Goal: Task Accomplishment & Management: Manage account settings

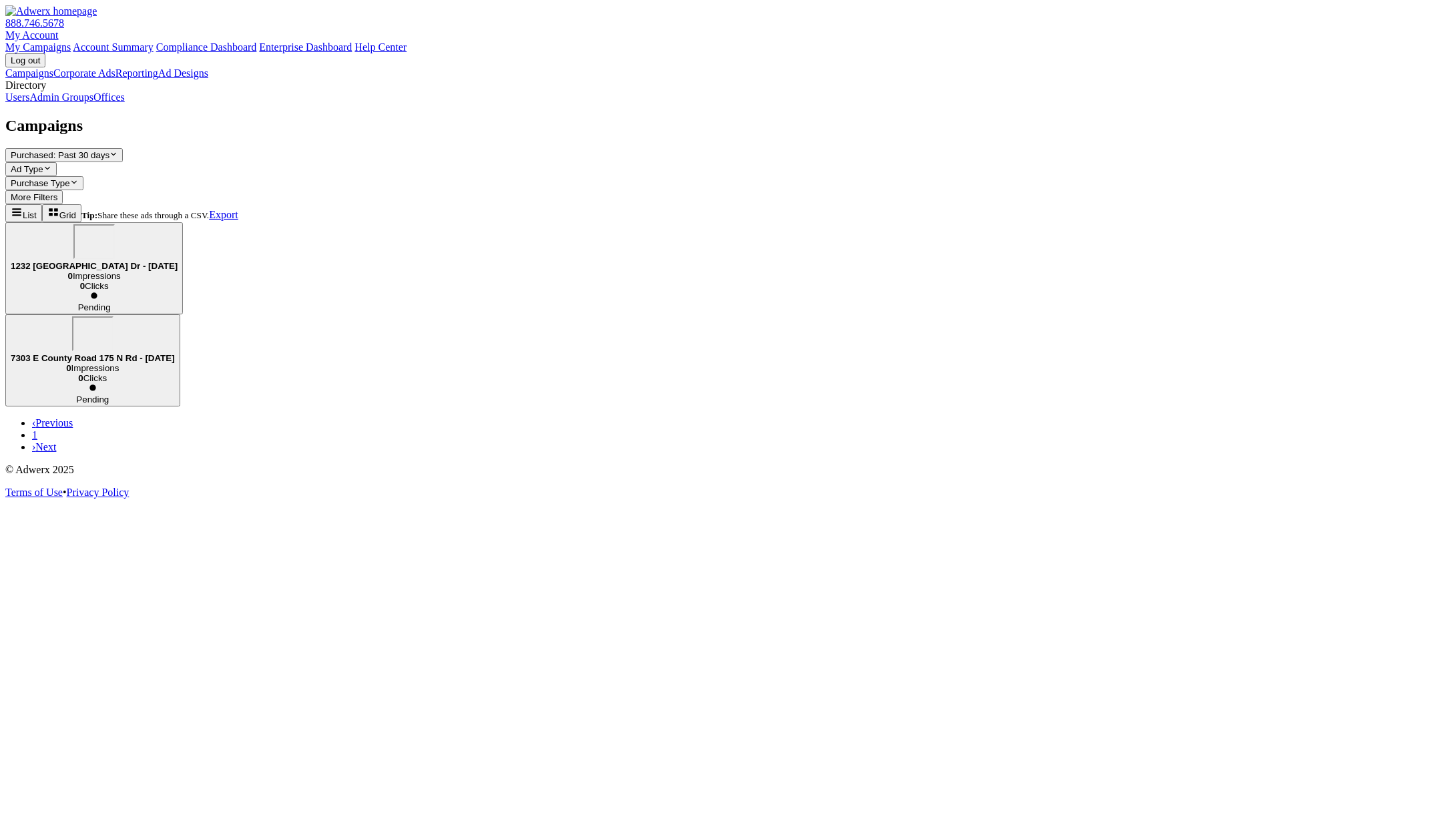
click at [94, 103] on link "Admin Groups" at bounding box center [61, 97] width 64 height 12
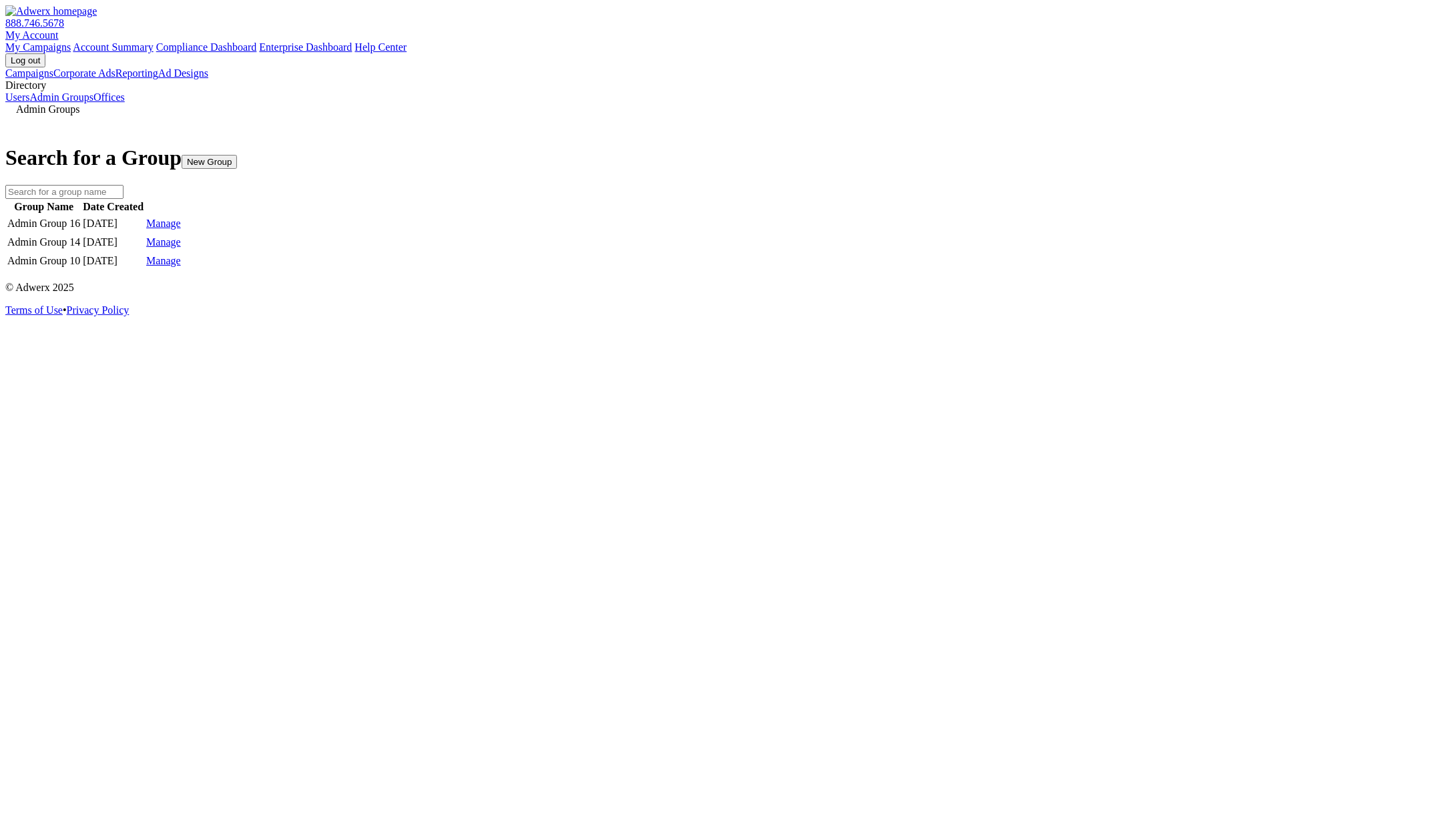
click at [181, 229] on link "Manage" at bounding box center [163, 223] width 35 height 12
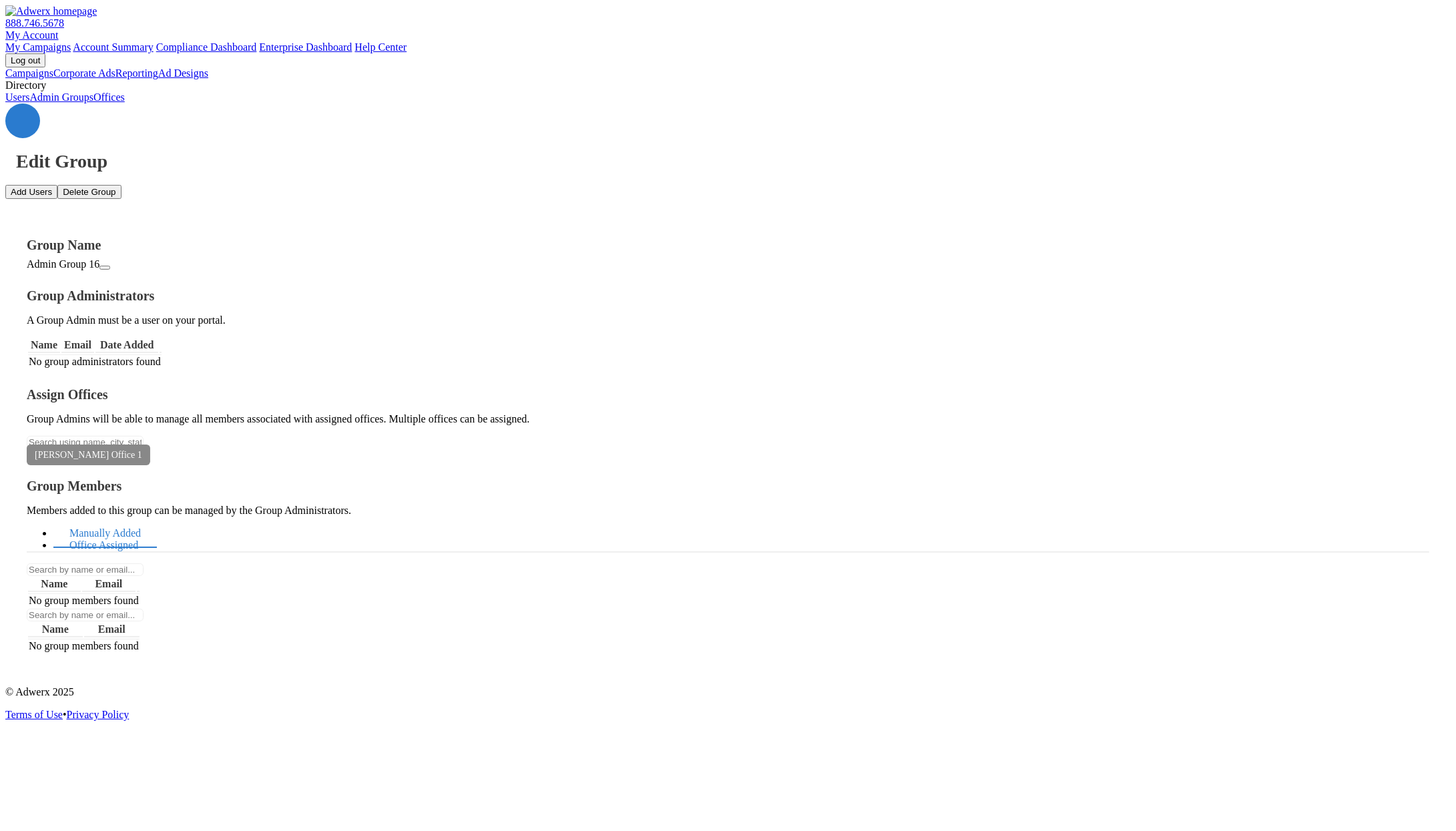
click at [155, 532] on link "Office Assigned" at bounding box center [104, 546] width 100 height 29
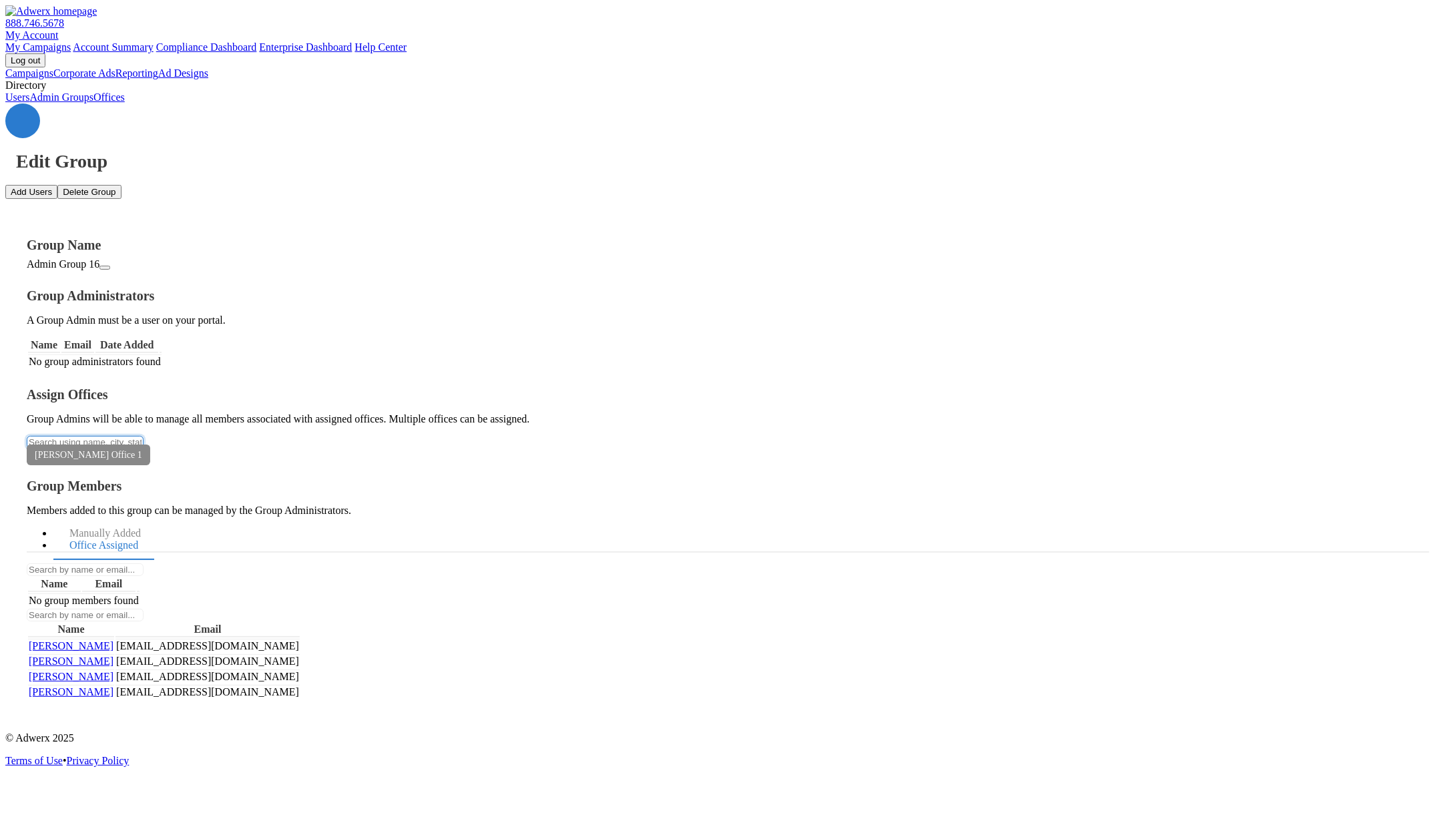
click at [144, 436] on input "text" at bounding box center [85, 442] width 117 height 12
type input "r"
type input "jon"
click at [457, 830] on button "Jon's Place 1" at bounding box center [728, 840] width 1456 height 18
click at [144, 436] on input "text" at bounding box center [85, 442] width 117 height 12
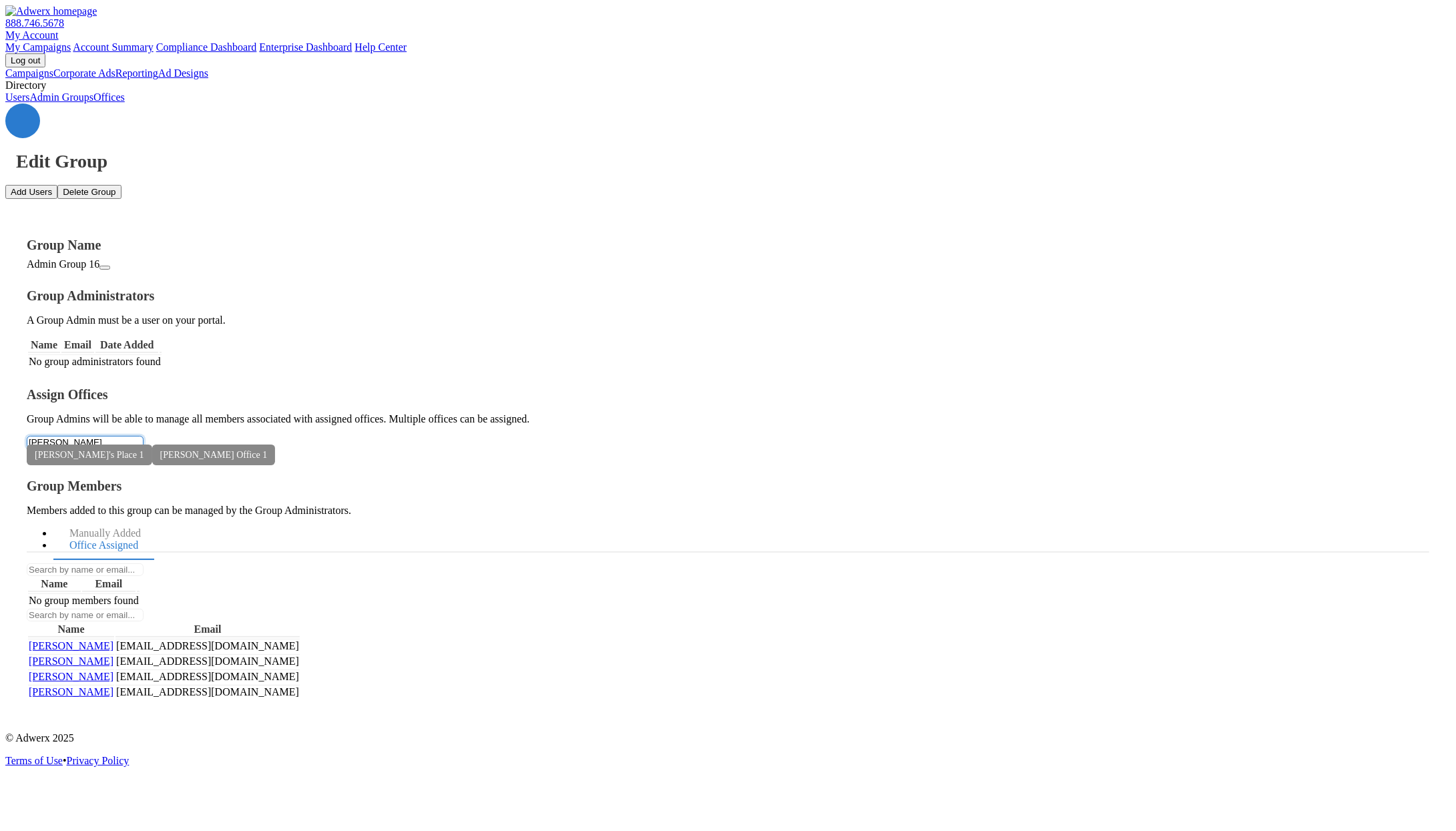
type input "jon"
click at [270, 830] on button "Jon's Place 2" at bounding box center [728, 840] width 1456 height 18
click at [144, 436] on input "text" at bounding box center [85, 442] width 117 height 12
type input "d"
type input "a"
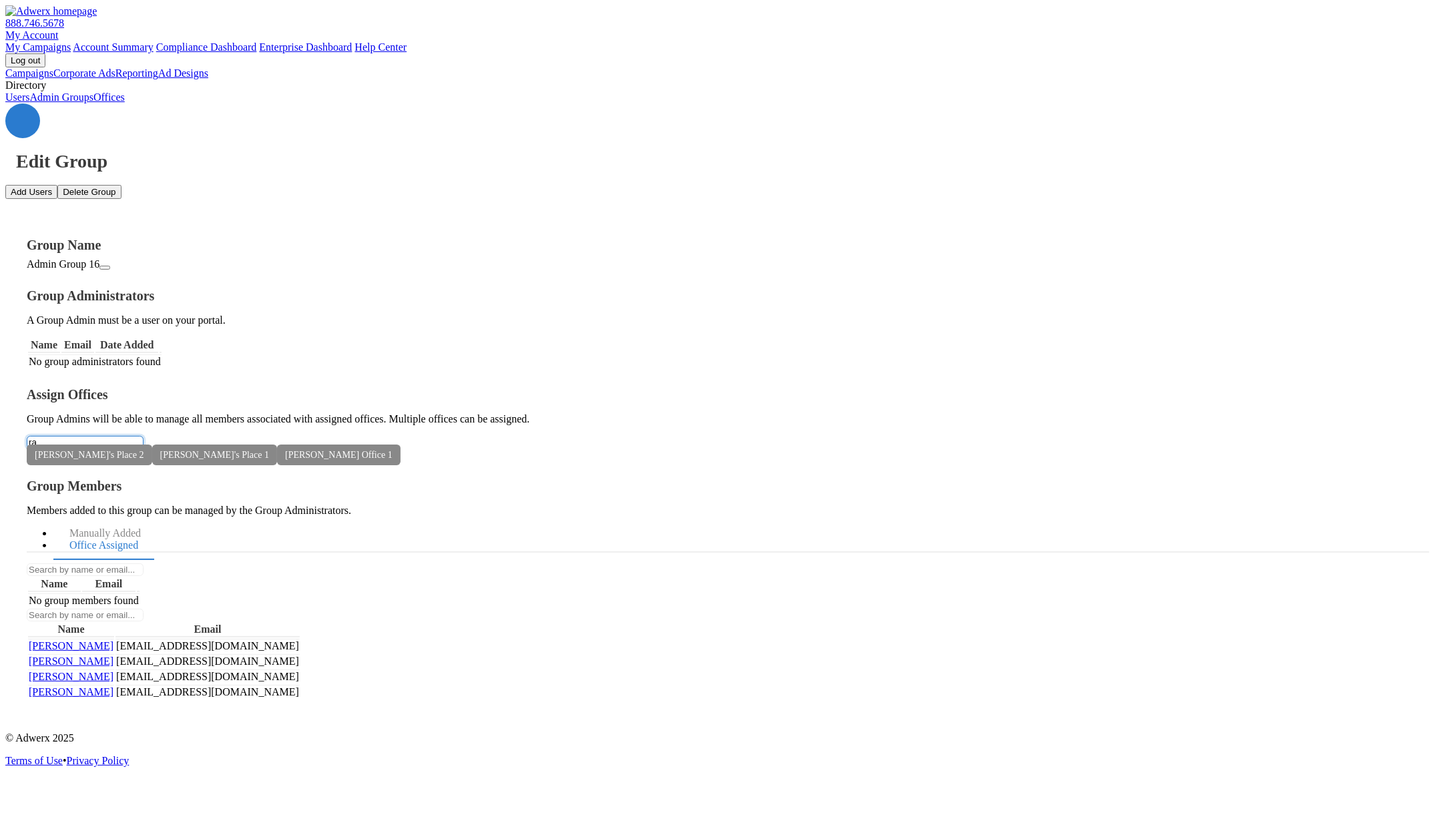
type input "ra"
click at [335, 830] on button "Raymond Office 2" at bounding box center [728, 840] width 1456 height 18
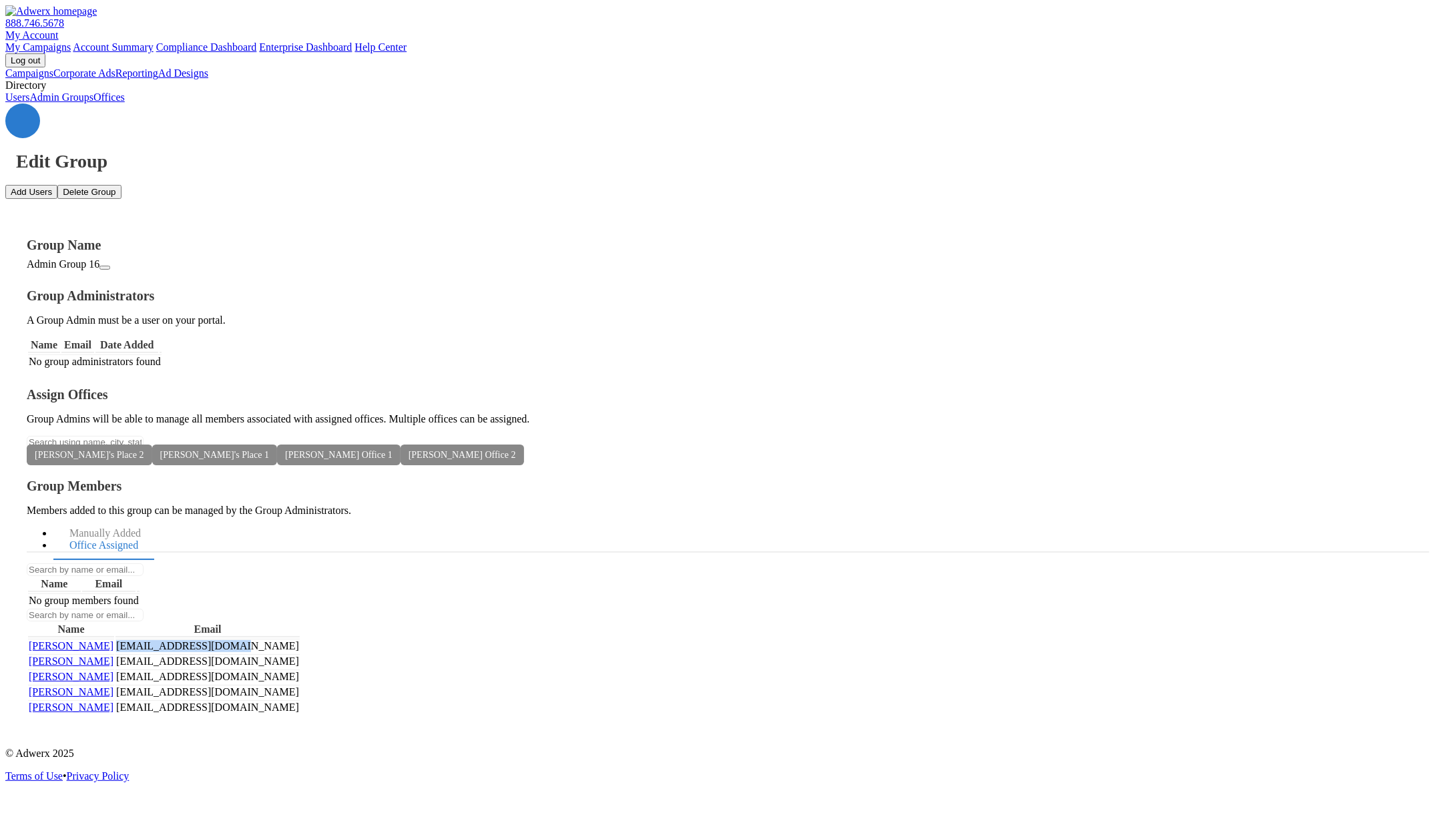
drag, startPoint x: 1190, startPoint y: 329, endPoint x: 1080, endPoint y: 331, distance: 110.0
click at [300, 639] on td "rayrayray@raytest.com" at bounding box center [207, 646] width 184 height 14
copy td "rayrayray@raytest.com"
click at [57, 185] on button "Add Users" at bounding box center [31, 192] width 52 height 14
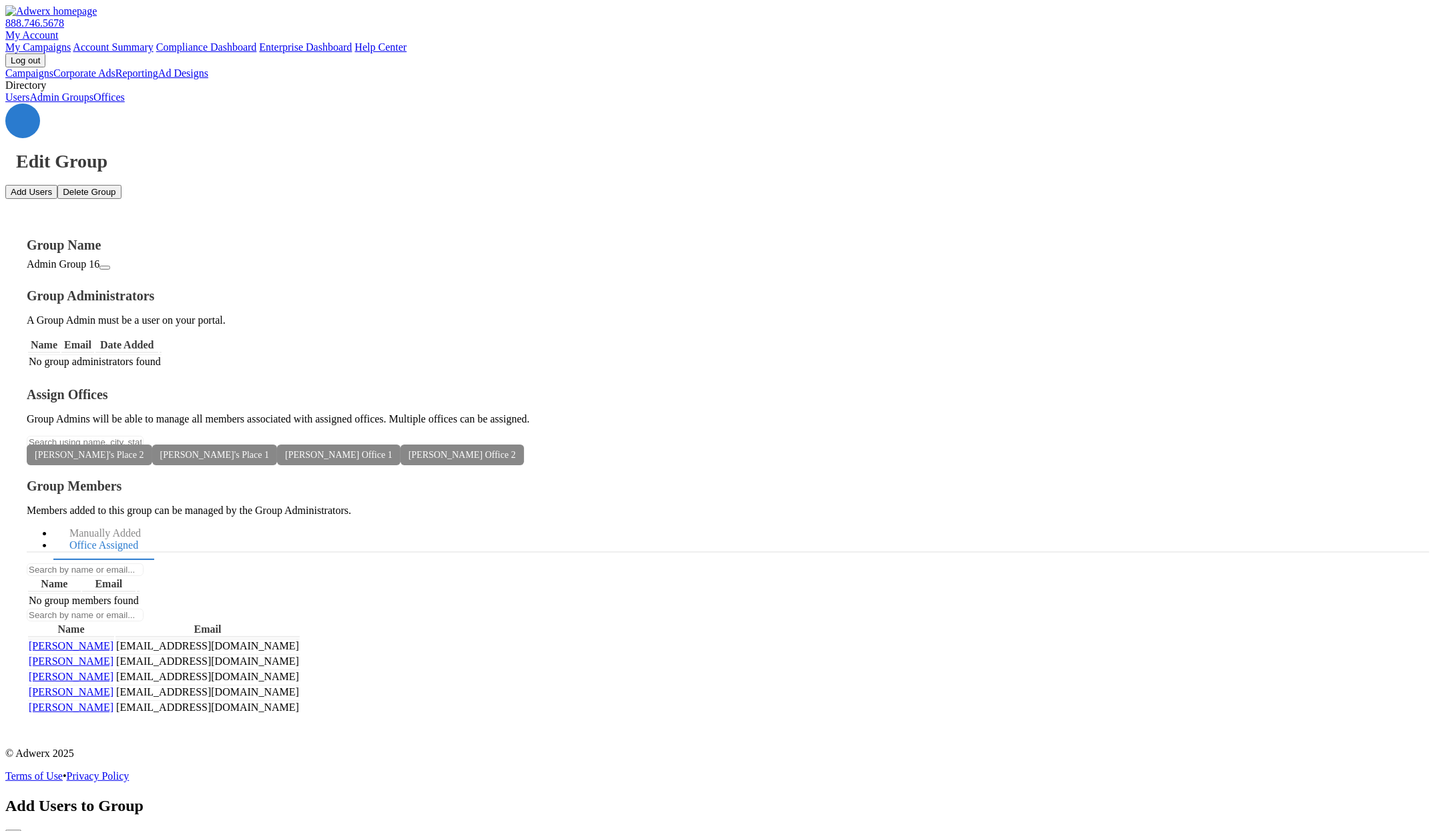
paste textarea "rayrayray@raytest.com"
type textarea "rayrayray@raytest.com"
drag, startPoint x: 342, startPoint y: 295, endPoint x: 350, endPoint y: 301, distance: 10.0
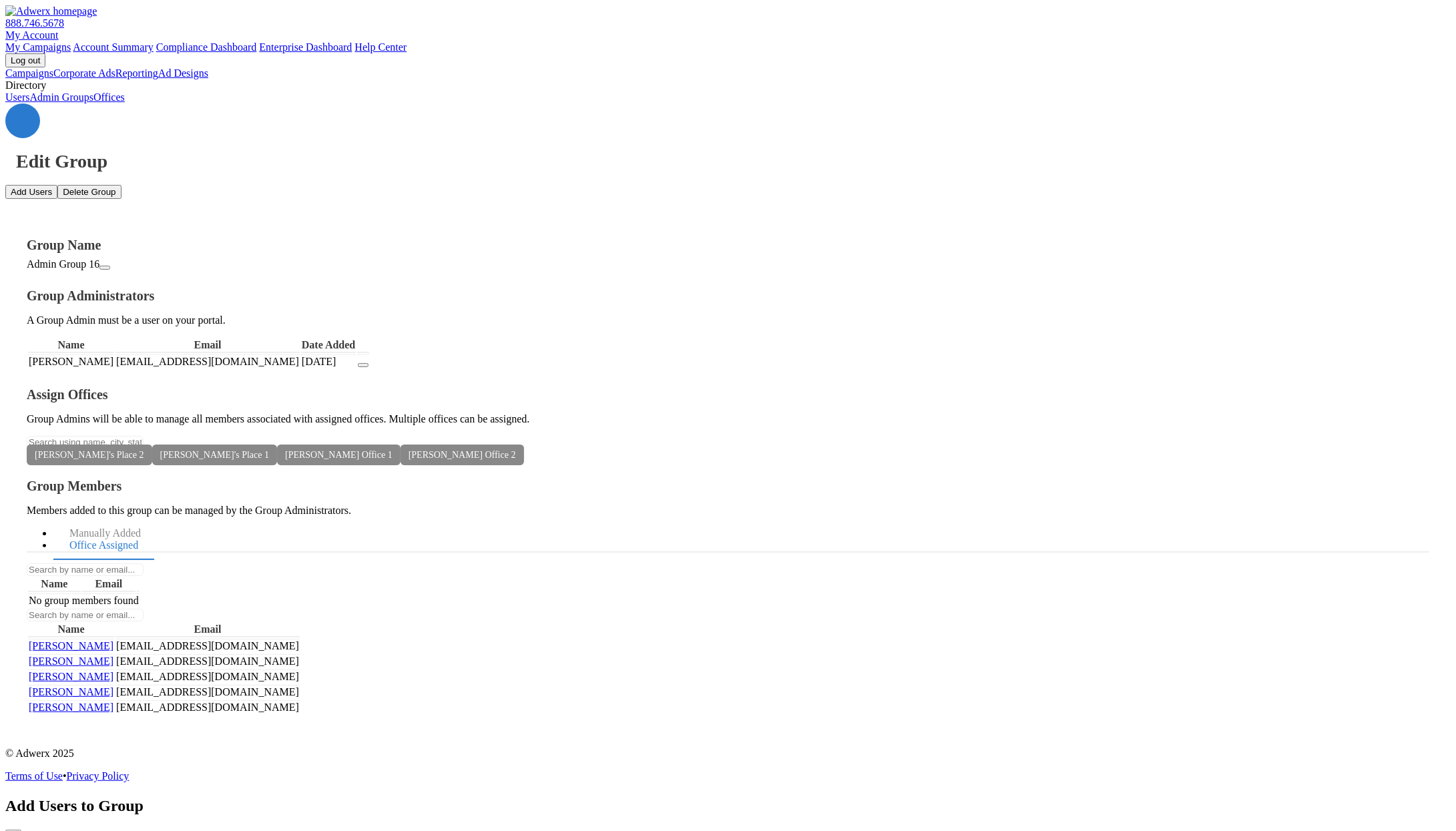
drag, startPoint x: 437, startPoint y: 305, endPoint x: 362, endPoint y: 307, distance: 75.0
click at [300, 355] on td "rayrayray@raytest.com" at bounding box center [207, 362] width 184 height 14
copy td "rayrayray@raytest.com"
click at [59, 29] on link "My Account" at bounding box center [32, 35] width 53 height 12
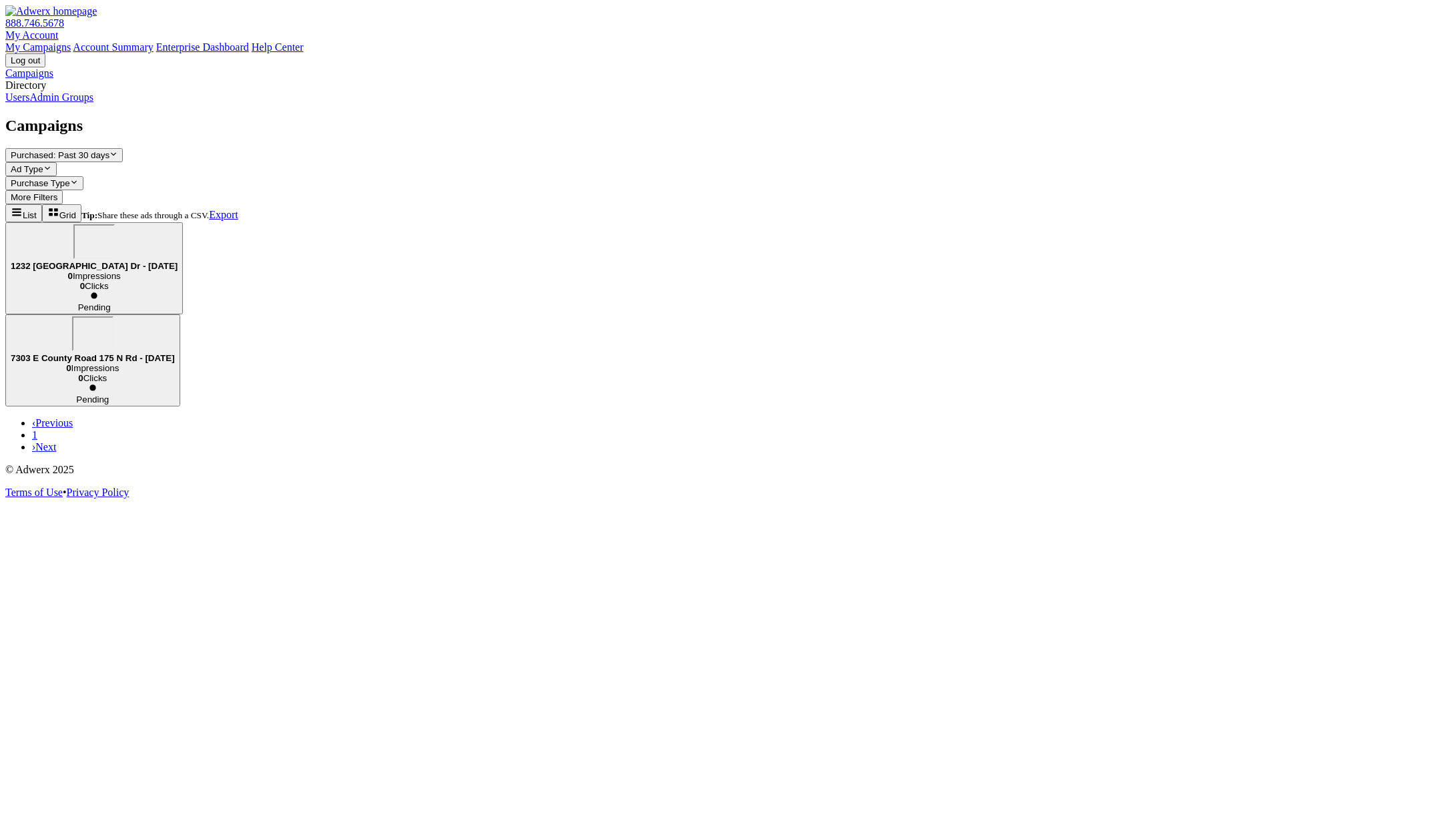
click at [59, 29] on link "My Account" at bounding box center [32, 35] width 53 height 12
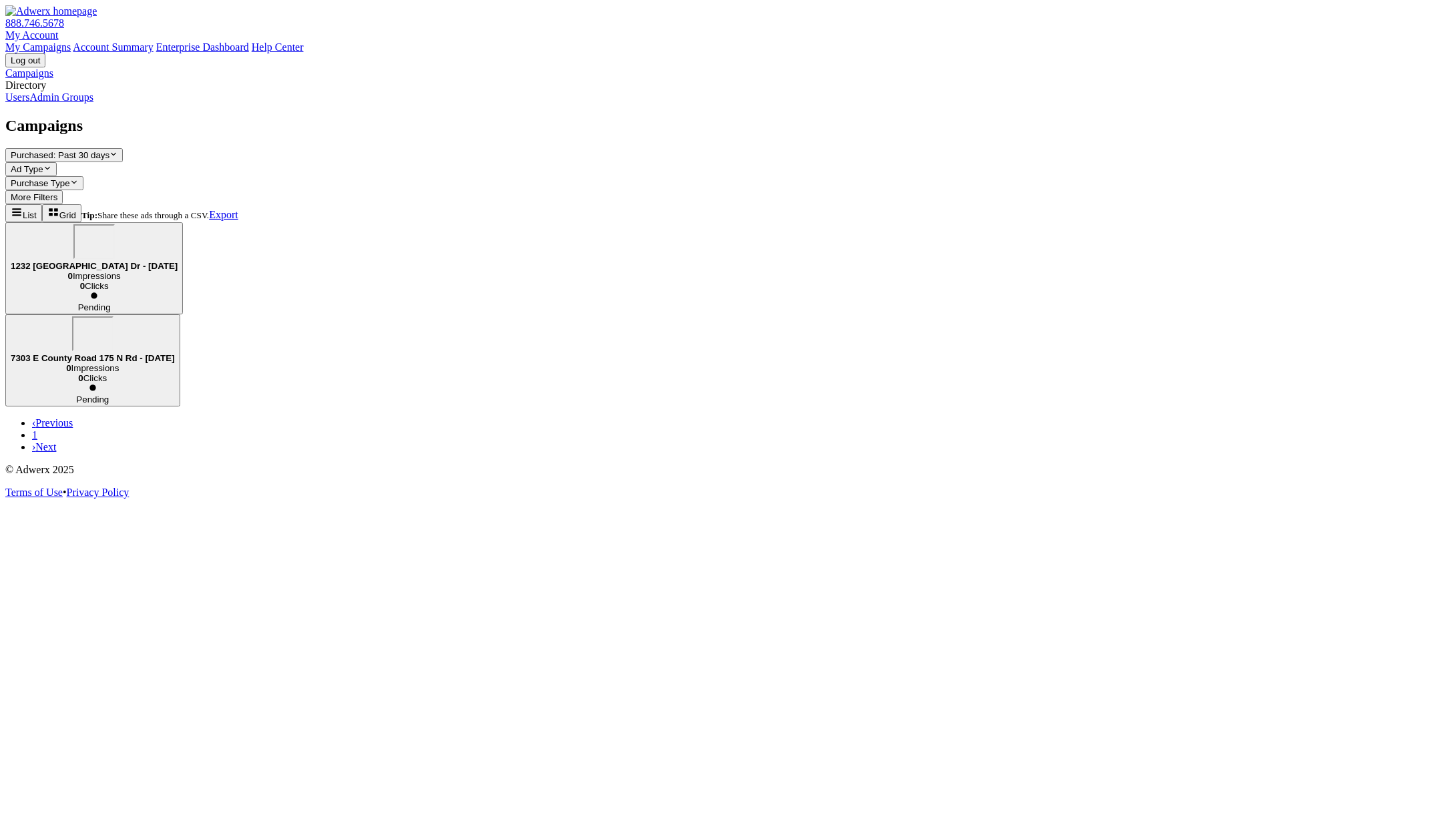
drag, startPoint x: 1399, startPoint y: 6, endPoint x: 1393, endPoint y: 12, distance: 8.5
click at [1399, 8] on div "888.746.5678 My Account My Campaigns Account Summary Enterprise Dashboard Help …" at bounding box center [728, 36] width 1445 height 62
click at [59, 29] on icon at bounding box center [59, 35] width 0 height 12
